Goal: Task Accomplishment & Management: Use online tool/utility

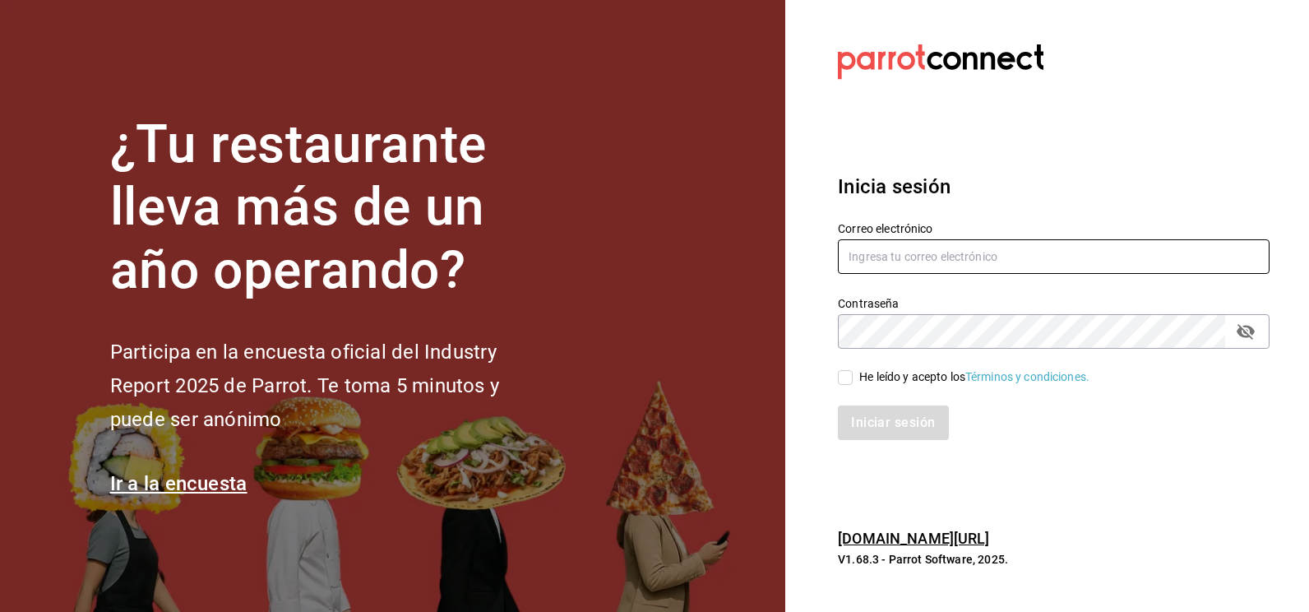
type input "[EMAIL_ADDRESS][DOMAIN_NAME]"
click at [844, 382] on input "He leído y acepto los Términos y condiciones." at bounding box center [845, 377] width 15 height 15
checkbox input "true"
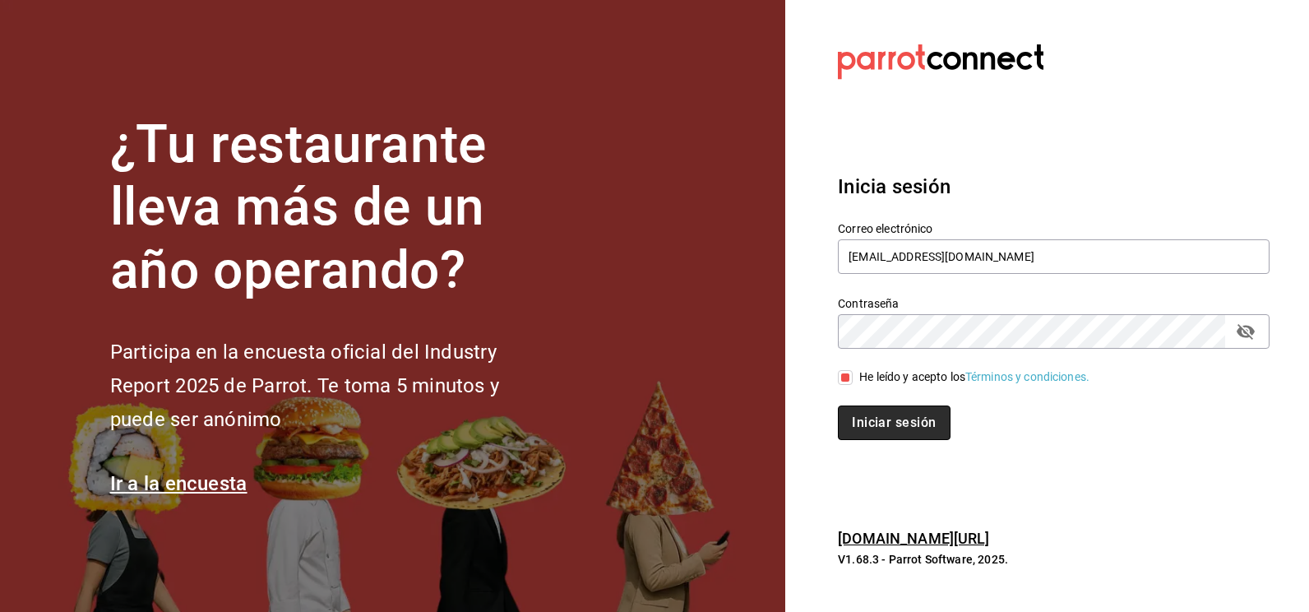
click at [867, 423] on button "Iniciar sesión" at bounding box center [894, 422] width 112 height 35
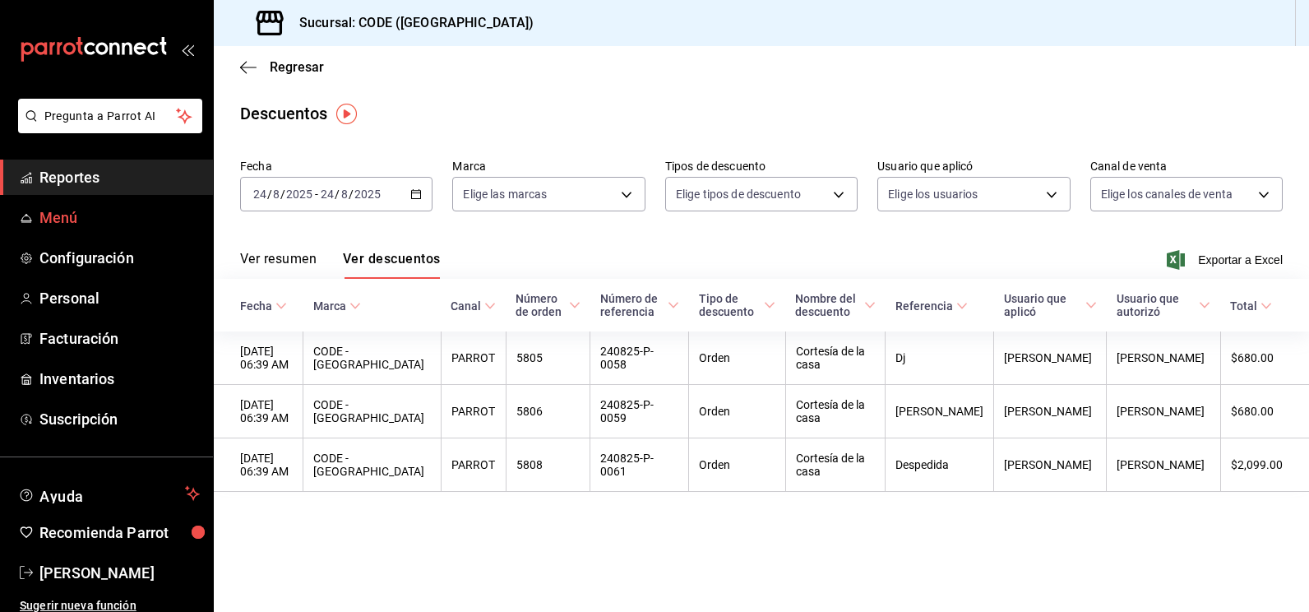
drag, startPoint x: 58, startPoint y: 170, endPoint x: 68, endPoint y: 204, distance: 35.4
click at [58, 170] on span "Reportes" at bounding box center [119, 177] width 160 height 22
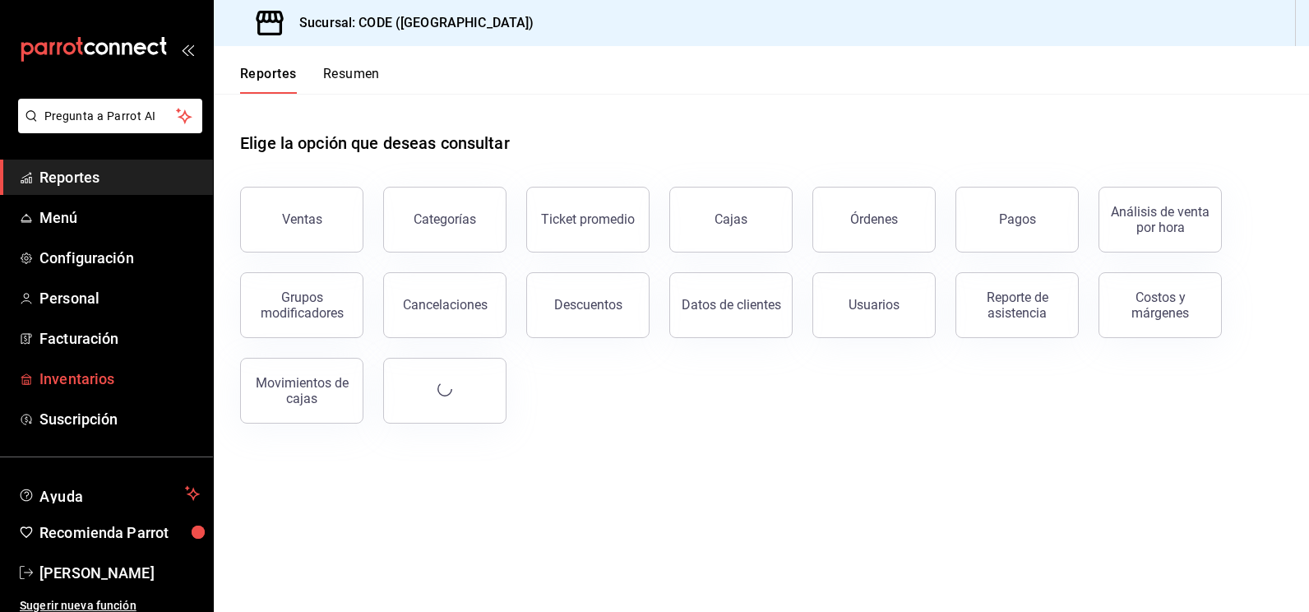
click at [88, 381] on span "Inventarios" at bounding box center [119, 378] width 160 height 22
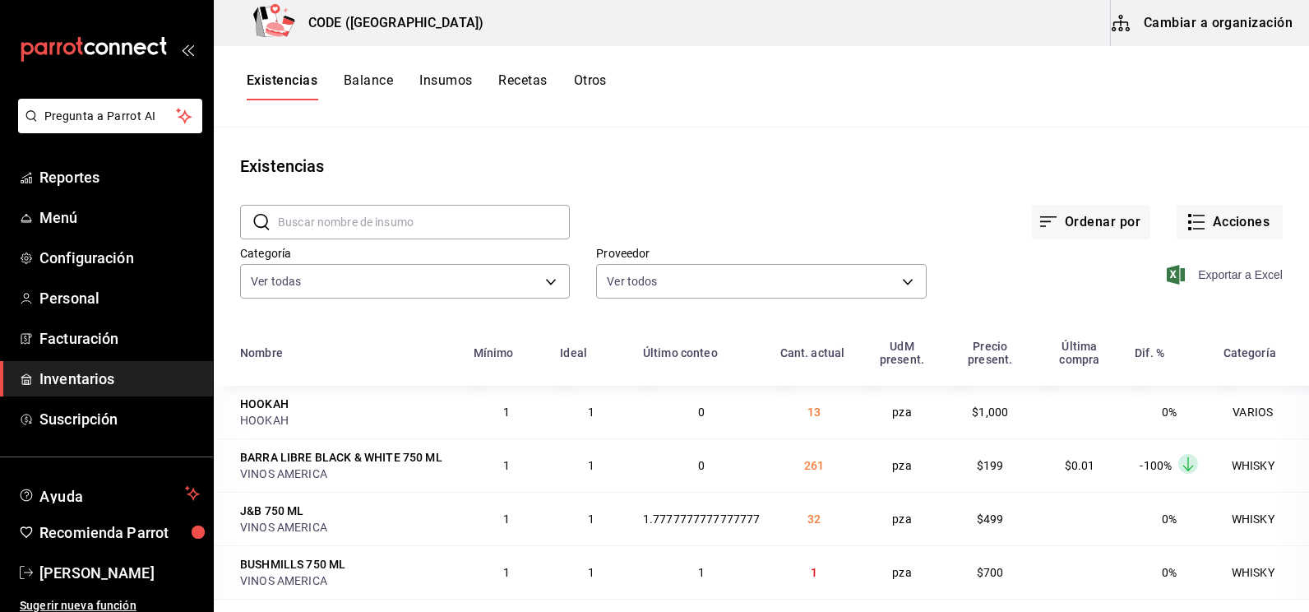
click at [1220, 280] on span "Exportar a Excel" at bounding box center [1226, 275] width 113 height 20
